Goal: Information Seeking & Learning: Learn about a topic

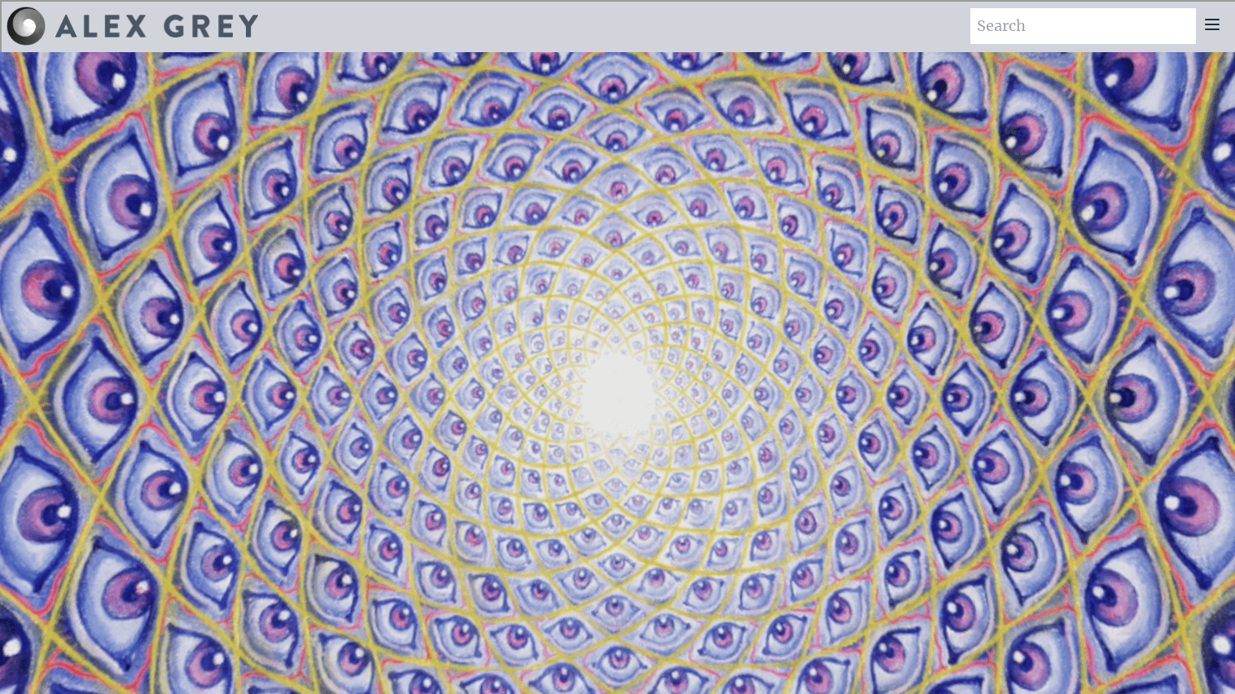
click at [1209, 28] on icon at bounding box center [1213, 25] width 20 height 20
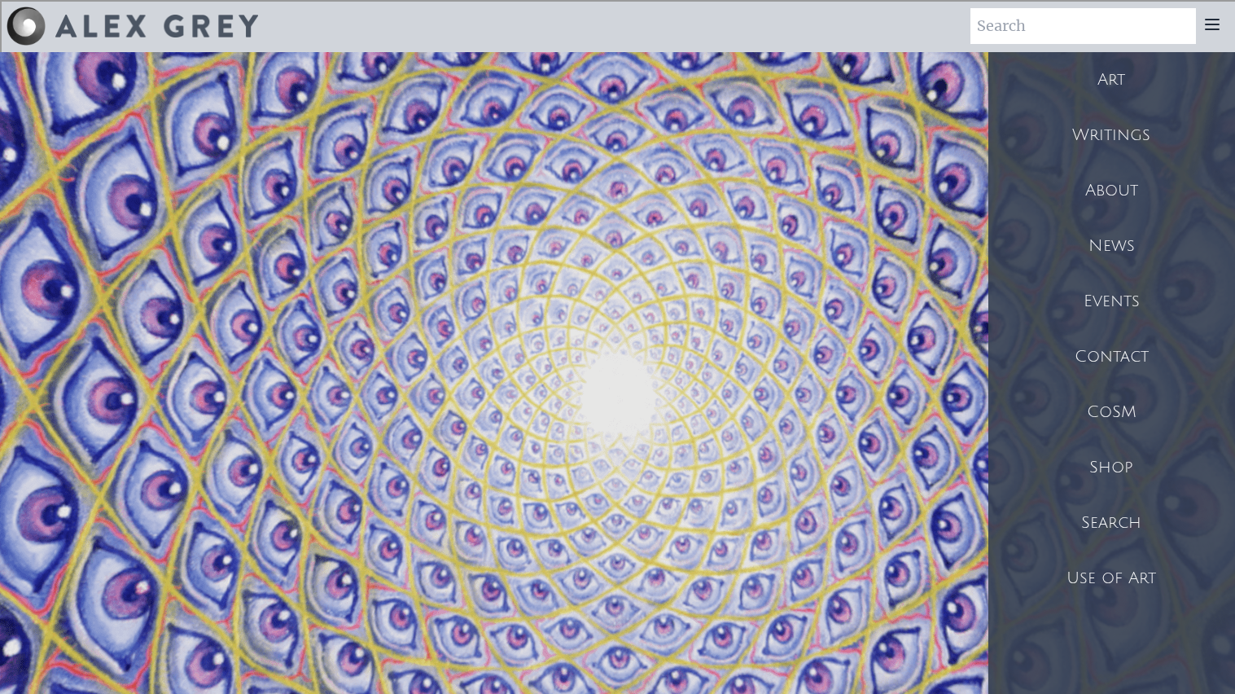
click at [1133, 94] on div "Art" at bounding box center [1112, 79] width 247 height 55
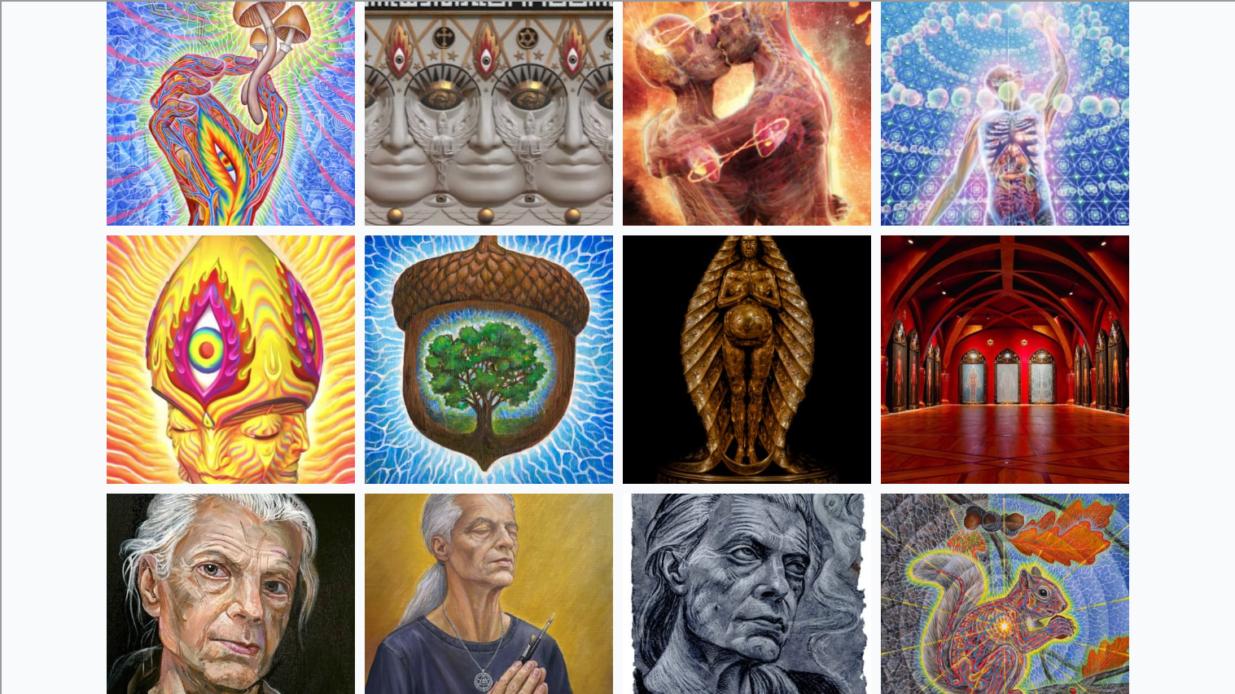
click at [1021, 67] on img at bounding box center [1005, 101] width 248 height 248
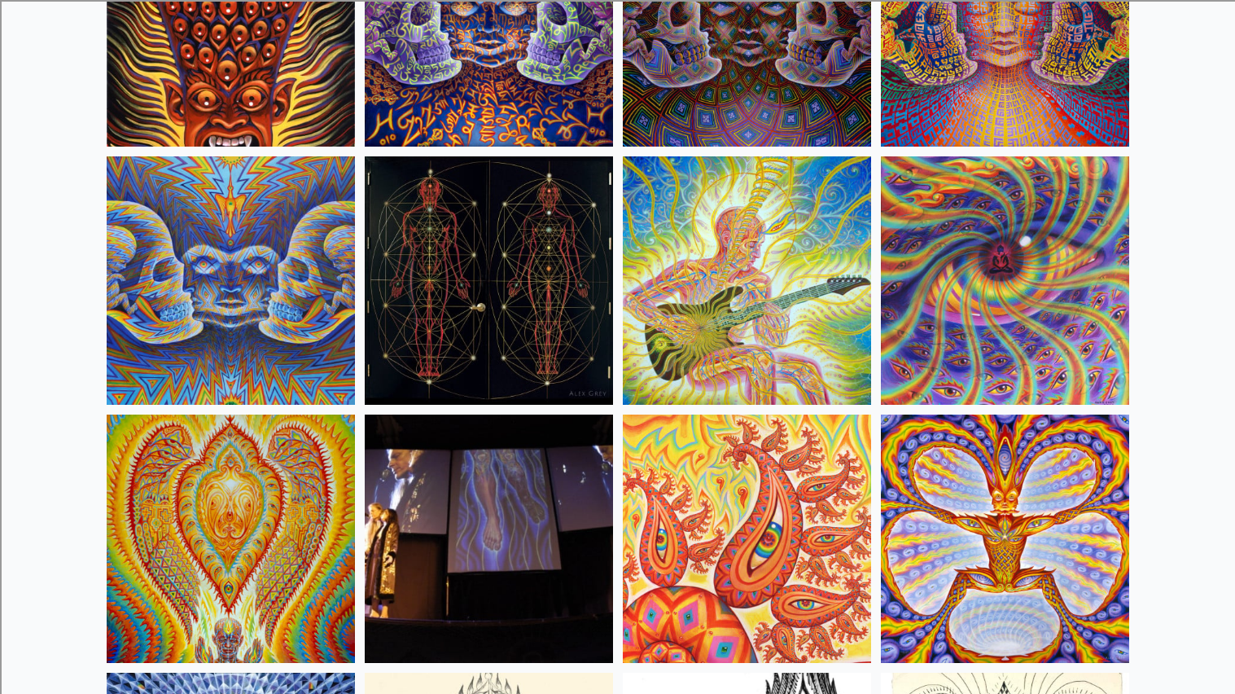
scroll to position [8546, 0]
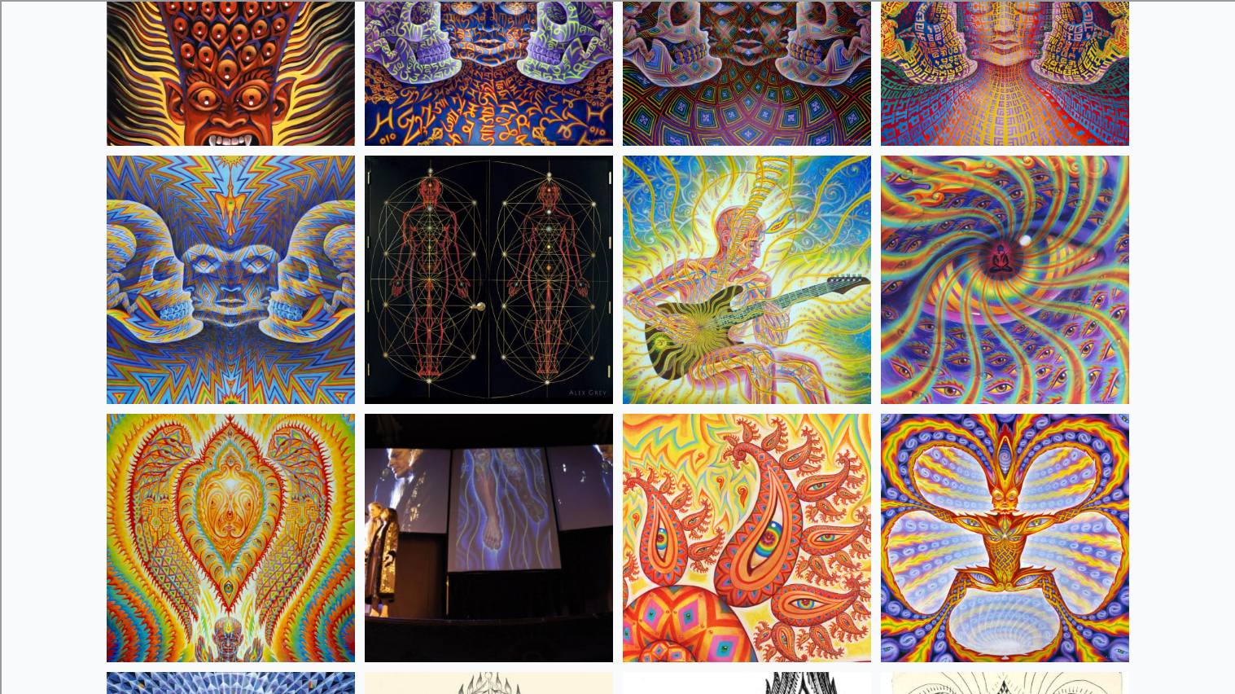
click at [588, 325] on img at bounding box center [489, 280] width 248 height 248
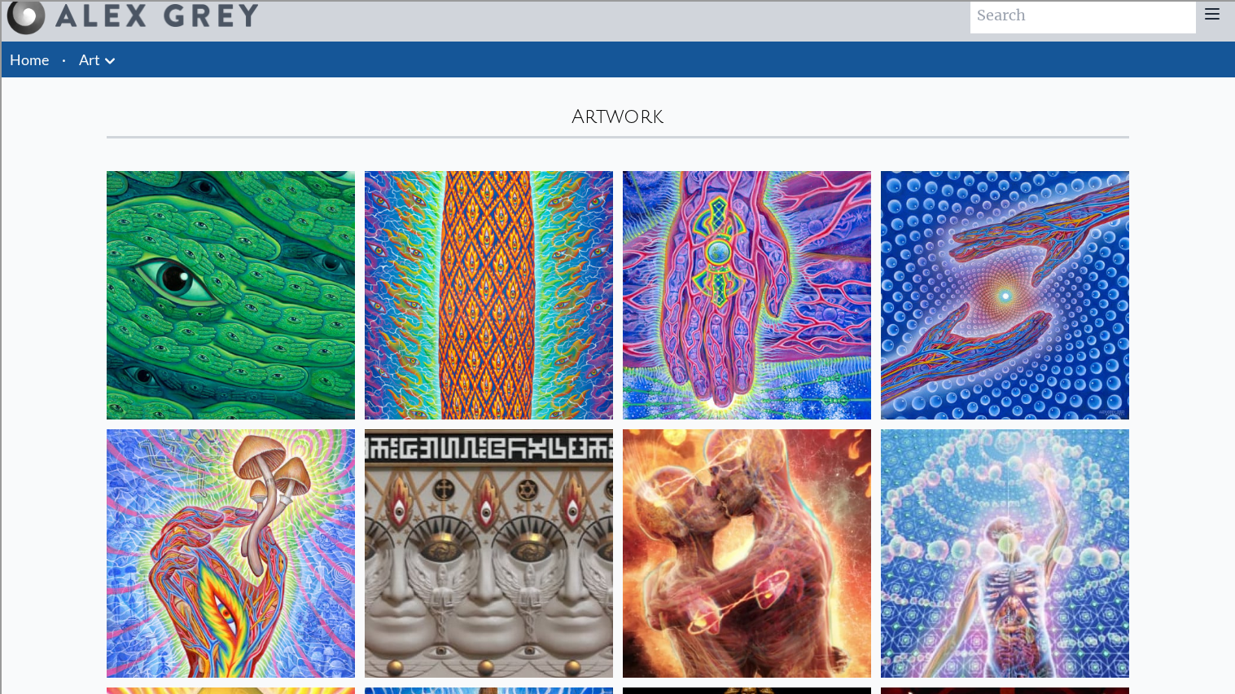
scroll to position [1, 0]
